Goal: Task Accomplishment & Management: Use online tool/utility

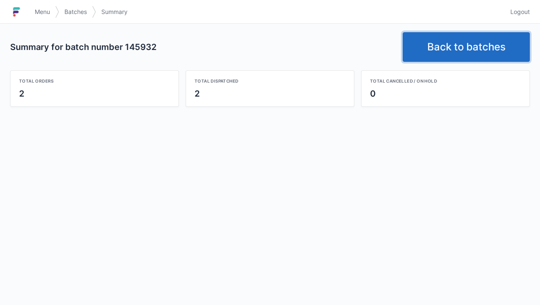
click at [494, 45] on link "Back to batches" at bounding box center [465, 47] width 127 height 30
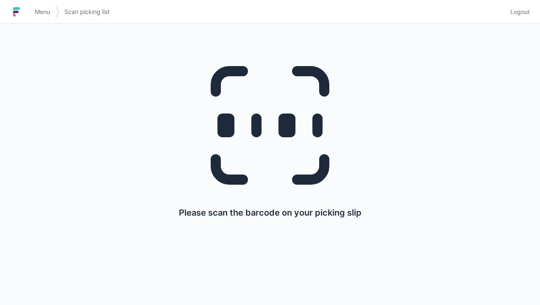
click at [520, 18] on link "Logout" at bounding box center [517, 11] width 25 height 15
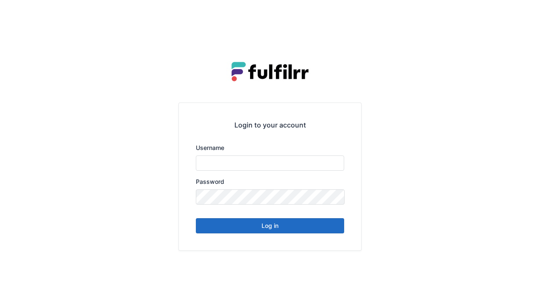
type input "******"
click at [267, 233] on button "Log in" at bounding box center [270, 225] width 148 height 15
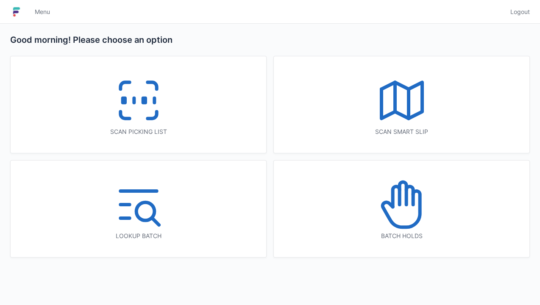
click at [164, 117] on icon at bounding box center [138, 100] width 54 height 54
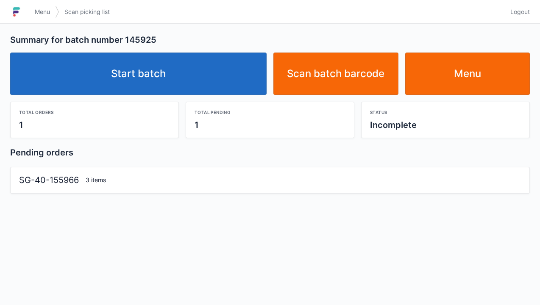
click at [233, 92] on link "Start batch" at bounding box center [138, 74] width 256 height 42
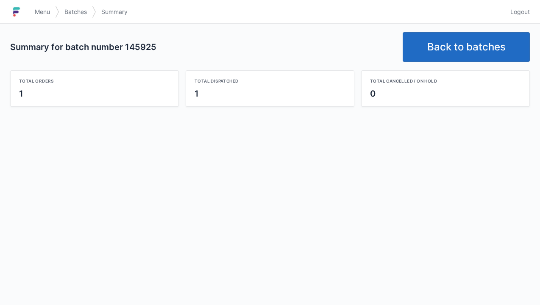
click at [492, 56] on link "Back to batches" at bounding box center [465, 47] width 127 height 30
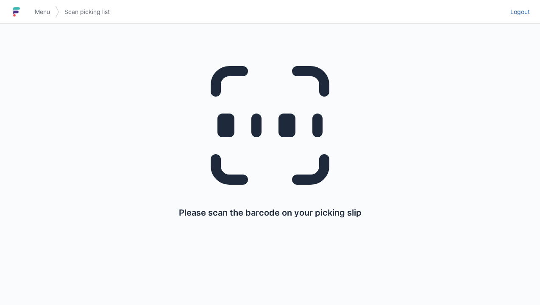
click at [524, 17] on link "Logout" at bounding box center [517, 11] width 25 height 15
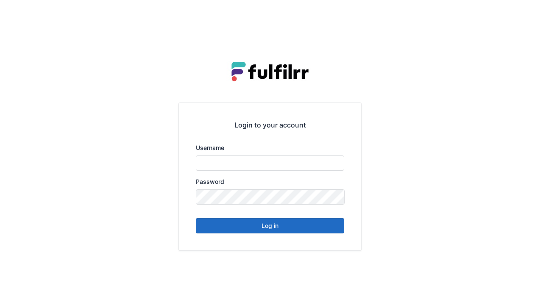
type input "******"
click at [314, 231] on button "Log in" at bounding box center [270, 225] width 148 height 15
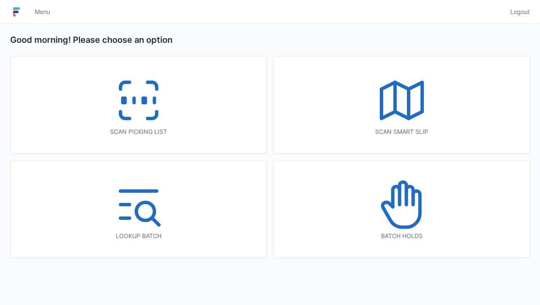
click at [164, 117] on icon at bounding box center [138, 100] width 54 height 54
